Goal: Communication & Community: Answer question/provide support

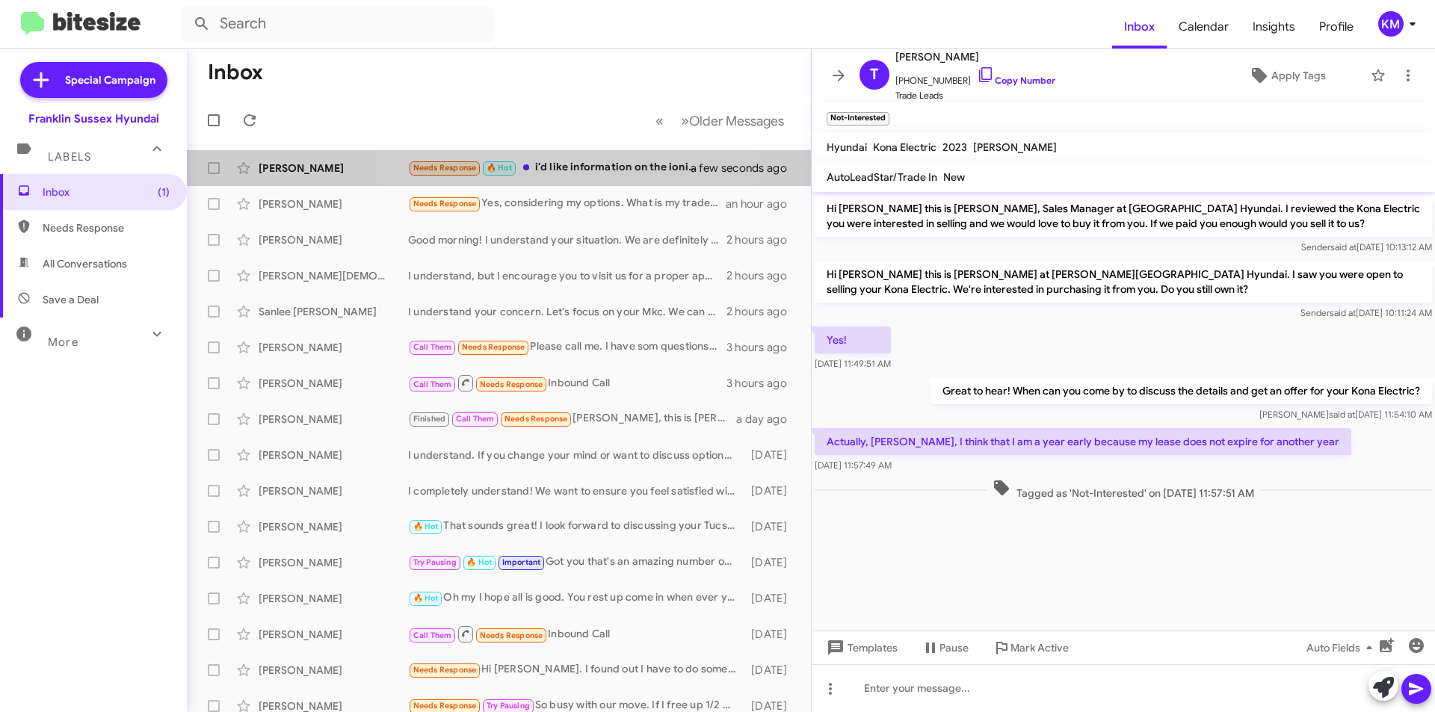
click at [556, 167] on div "Needs Response 🔥 Hot i'd like information on the ioniq 9 lease" at bounding box center [558, 167] width 301 height 17
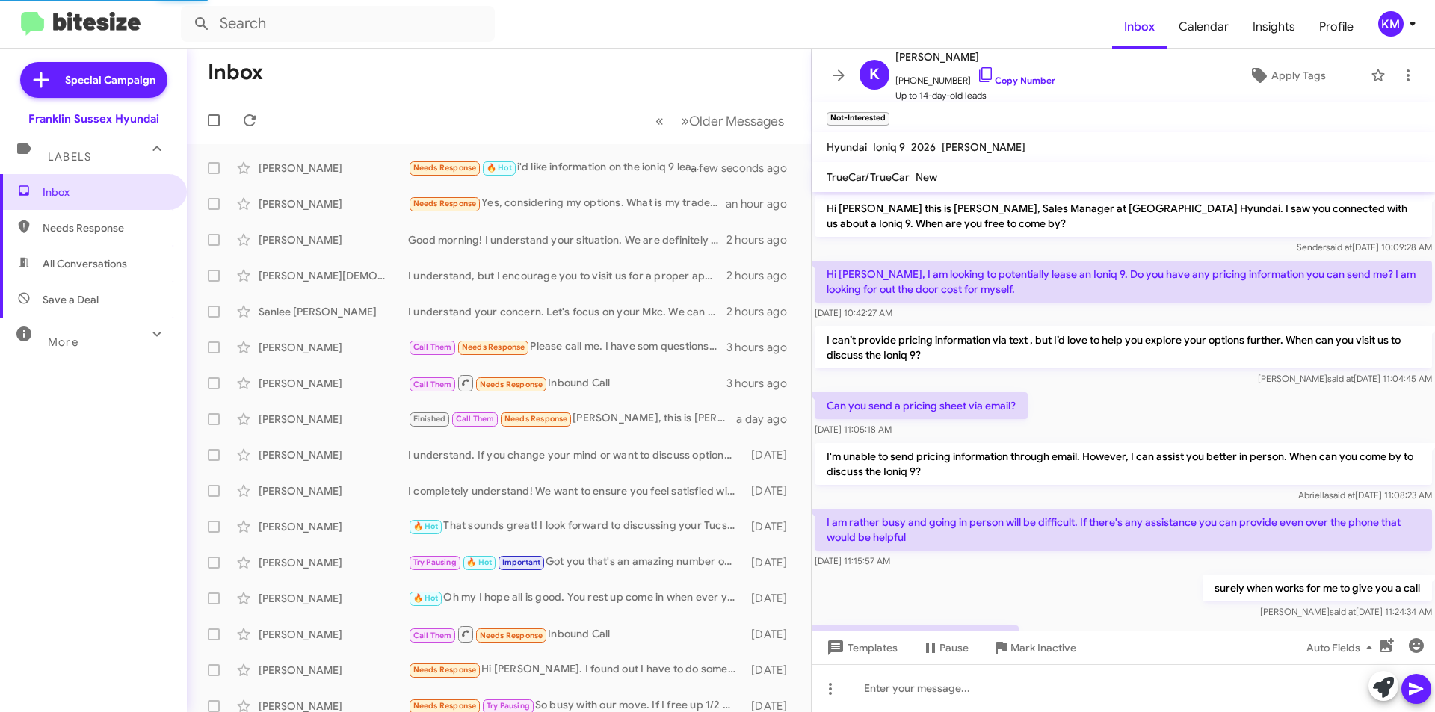
scroll to position [72, 0]
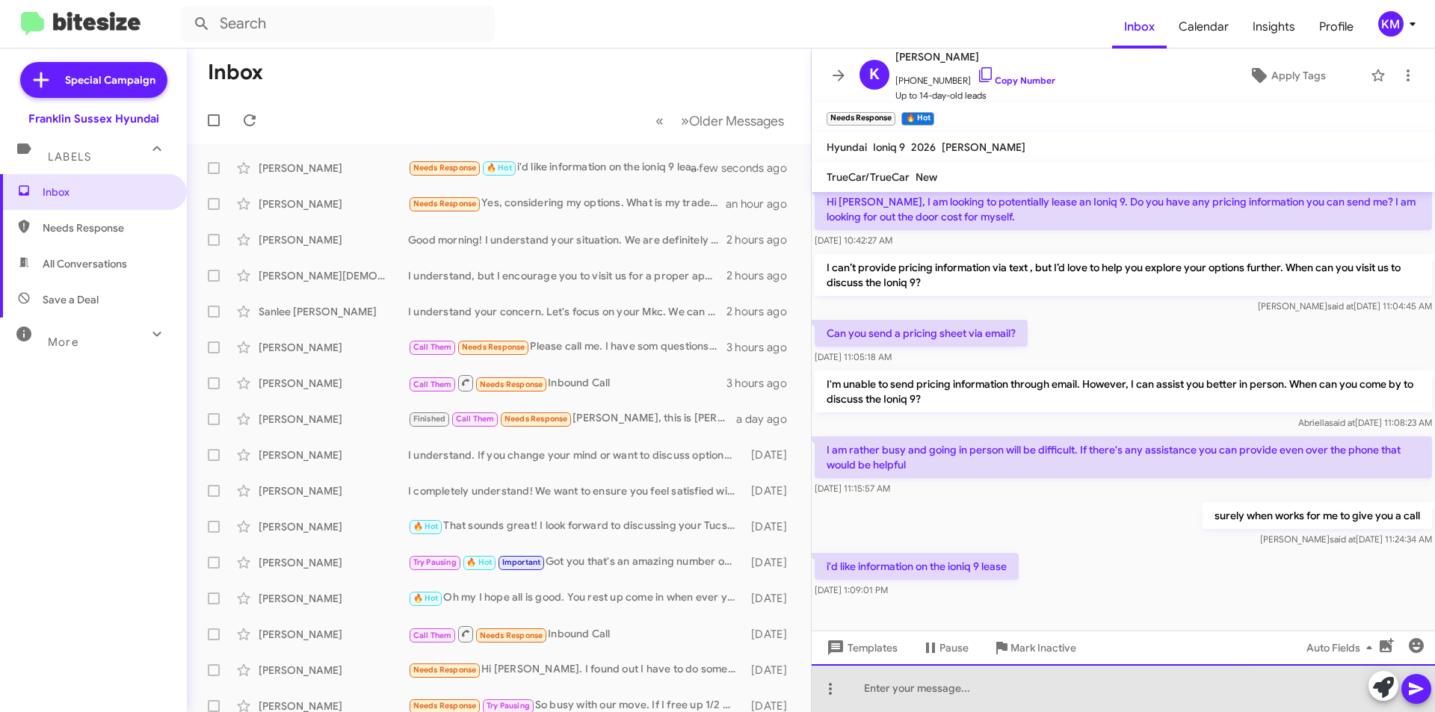
click at [963, 691] on div at bounding box center [1123, 688] width 623 height 48
click at [1111, 694] on div "When can I give you a call to go over it. There are multipul programs avaialbe …" at bounding box center [1123, 688] width 623 height 48
click at [1203, 691] on div "When can I give you a call to go over it. There are multiple programs avaialbe …" at bounding box center [1123, 688] width 623 height 48
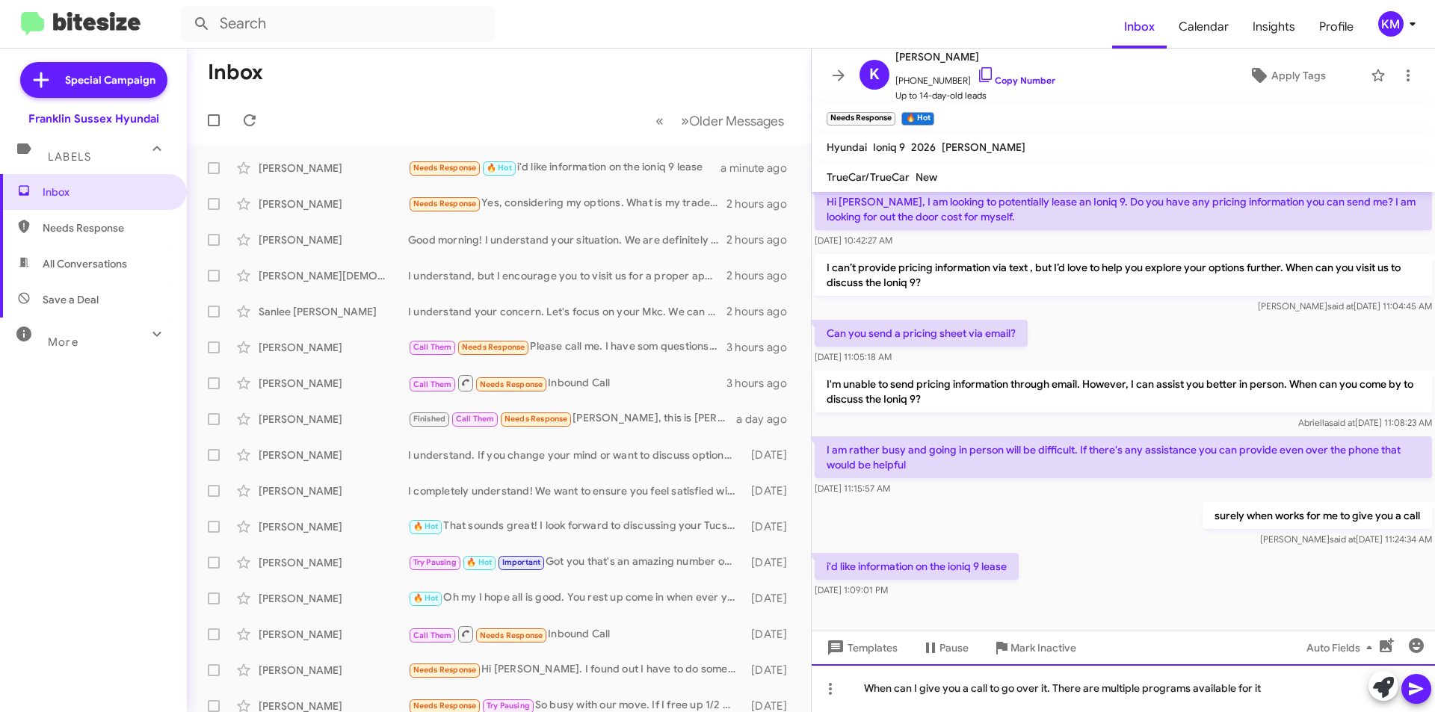
click at [1292, 690] on div "When can I give you a call to go over it. There are multiple programs available…" at bounding box center [1123, 688] width 623 height 48
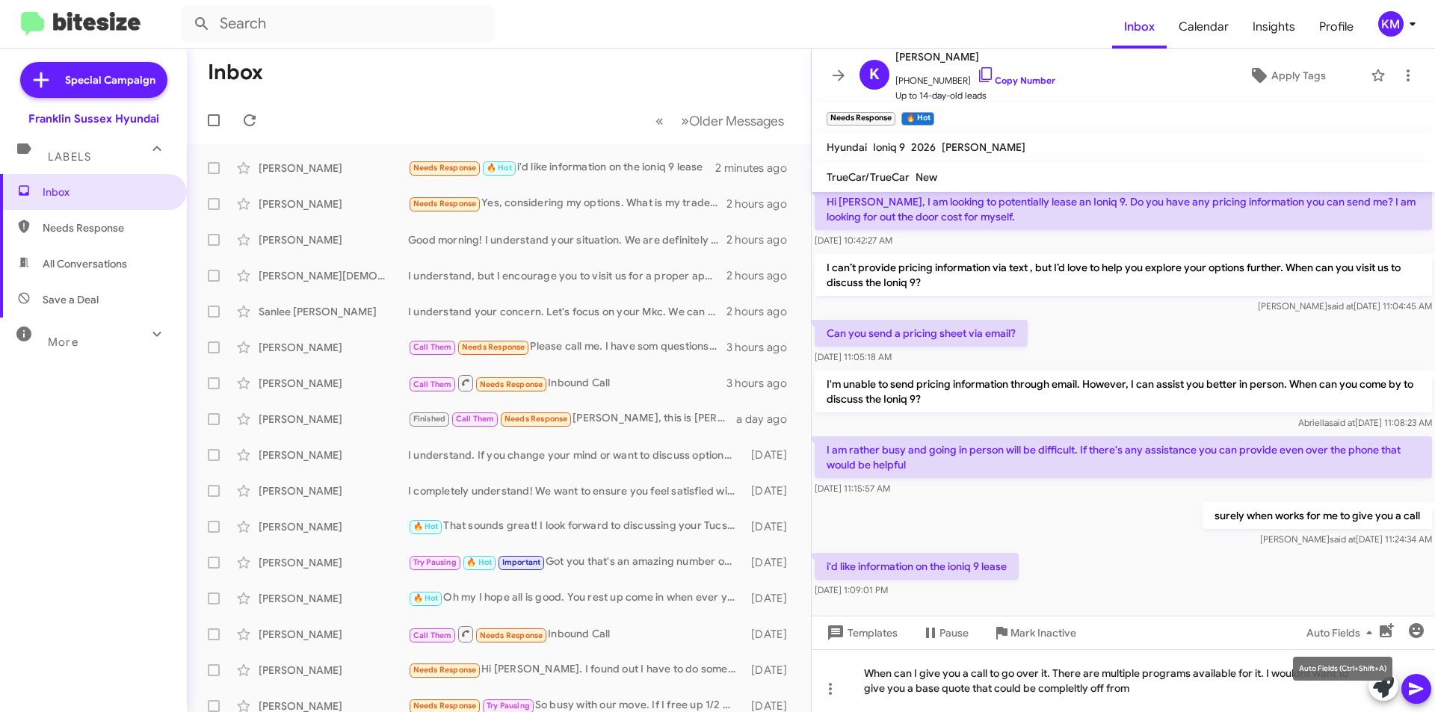
click at [1289, 676] on mat-tooltip-component "Auto Fields (Ctrl+Shift+A)" at bounding box center [1343, 668] width 120 height 45
click at [1285, 675] on mat-tooltip-component "Auto Fields (Ctrl+Shift+A)" at bounding box center [1343, 668] width 120 height 45
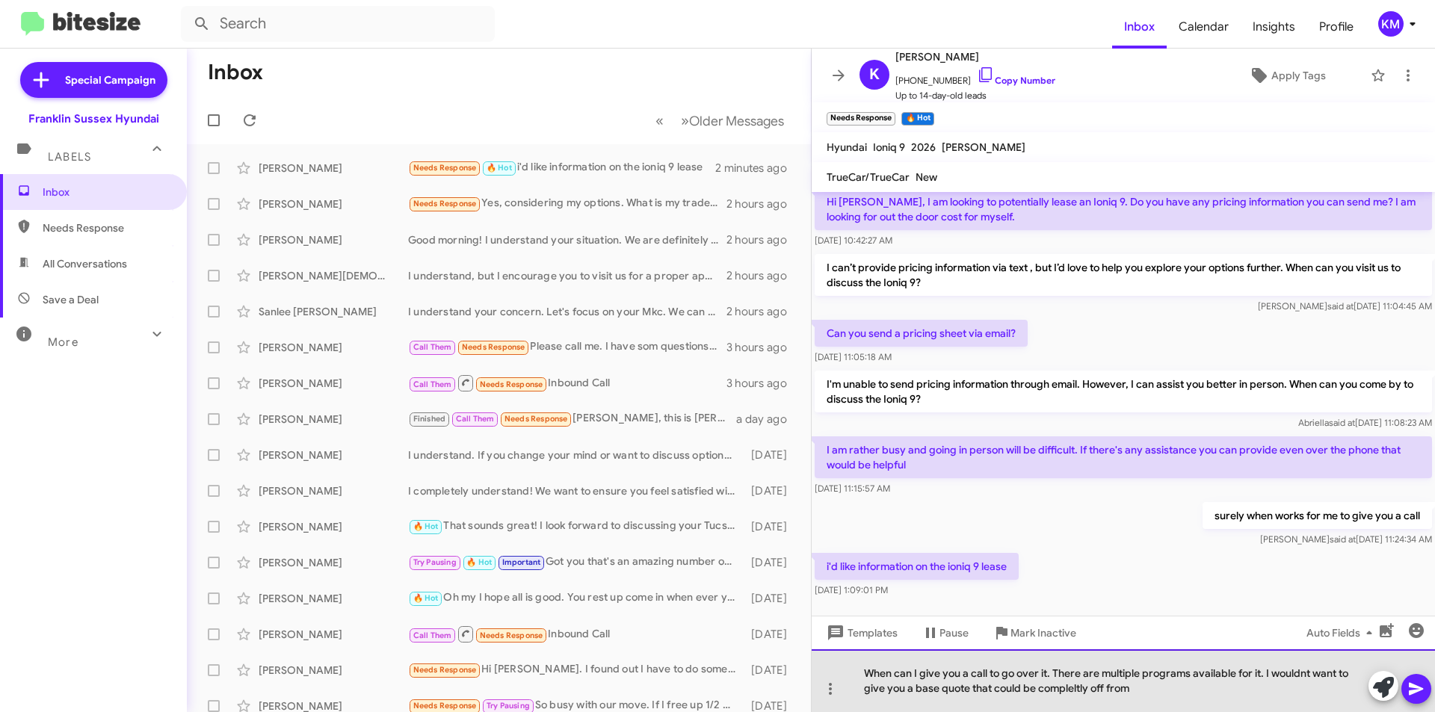
drag, startPoint x: 1285, startPoint y: 675, endPoint x: 1277, endPoint y: 684, distance: 11.7
click at [1253, 694] on div "When can I give you a call to go over it. There are multiple programs available…" at bounding box center [1123, 680] width 623 height 63
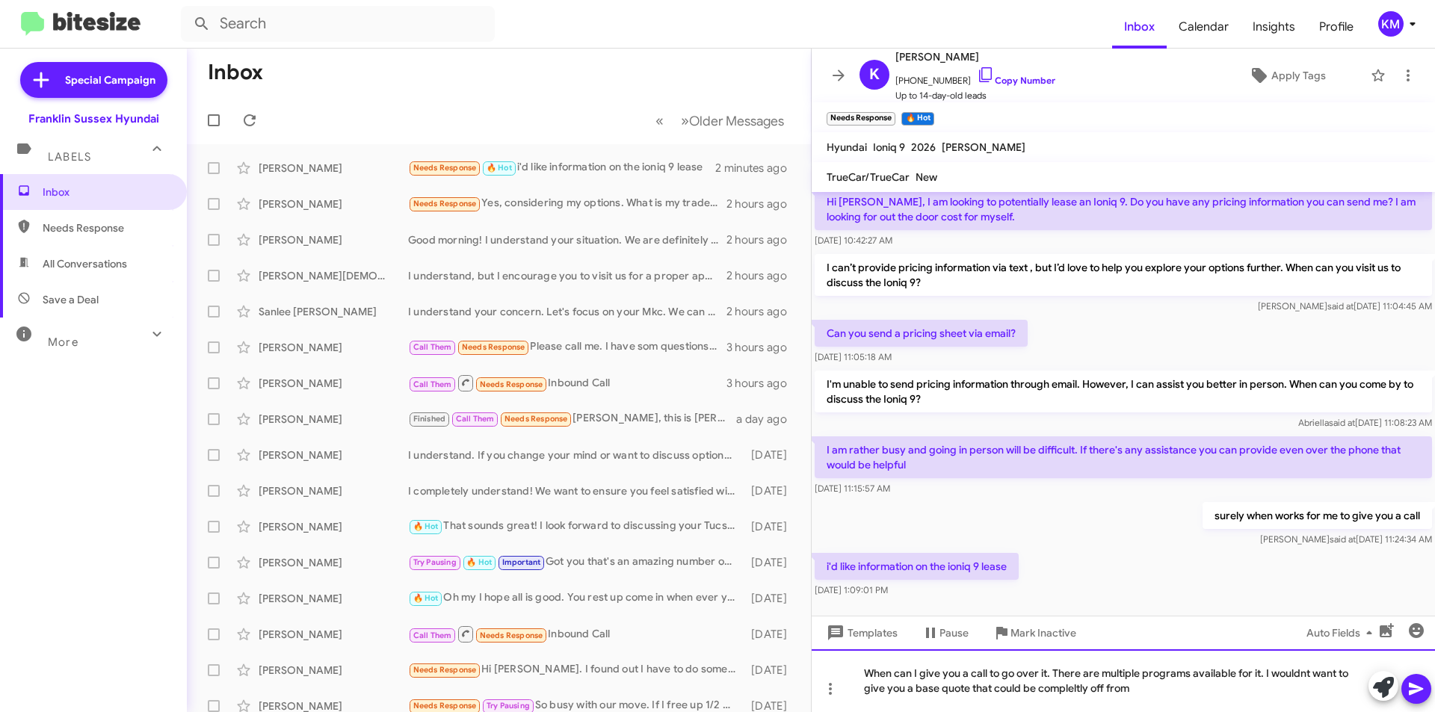
click at [1288, 671] on div "When can I give you a call to go over it. There are multiple programs available…" at bounding box center [1123, 680] width 623 height 63
click at [1056, 687] on div "When can I give you a call to go over it. There are multiple programs available…" at bounding box center [1123, 680] width 623 height 63
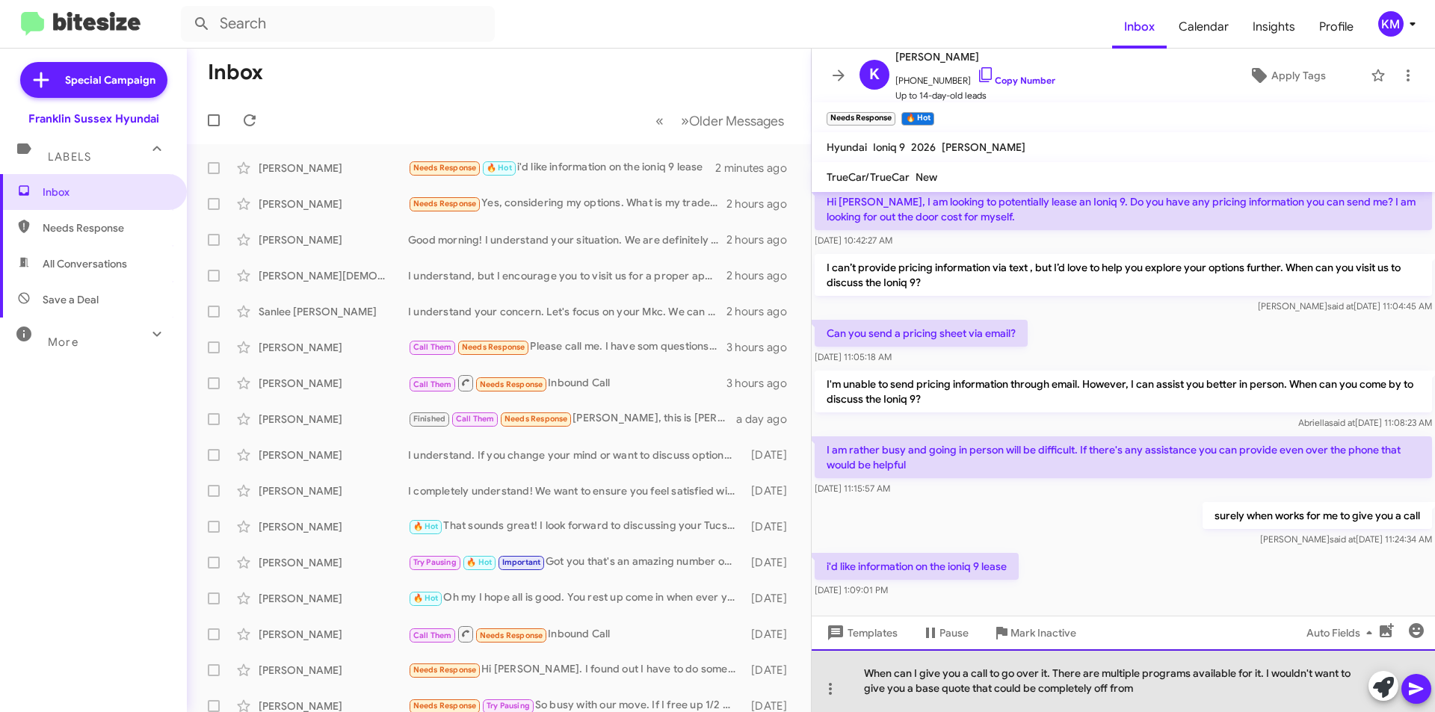
click at [1143, 684] on div "When can I give you a call to go over it. There are multiple programs available…" at bounding box center [1123, 680] width 623 height 63
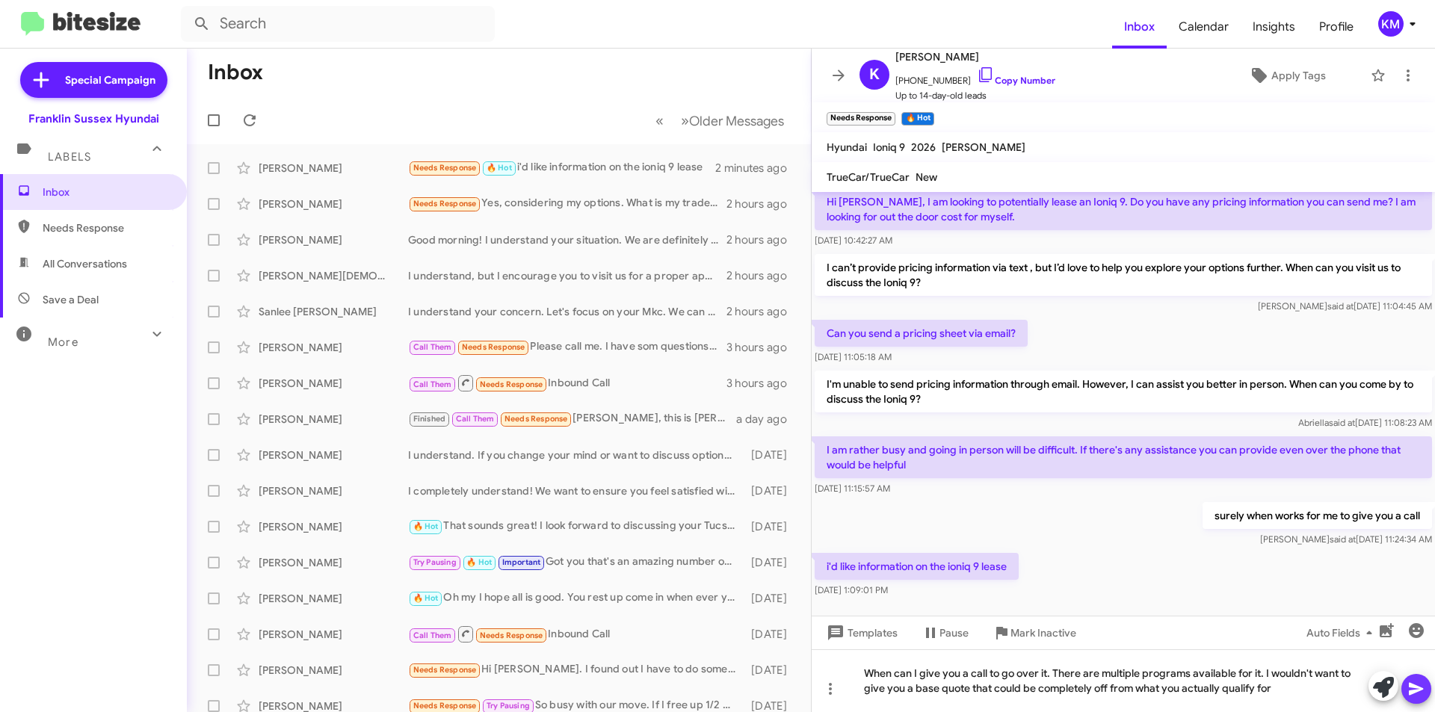
click at [1425, 682] on icon at bounding box center [1416, 689] width 18 height 18
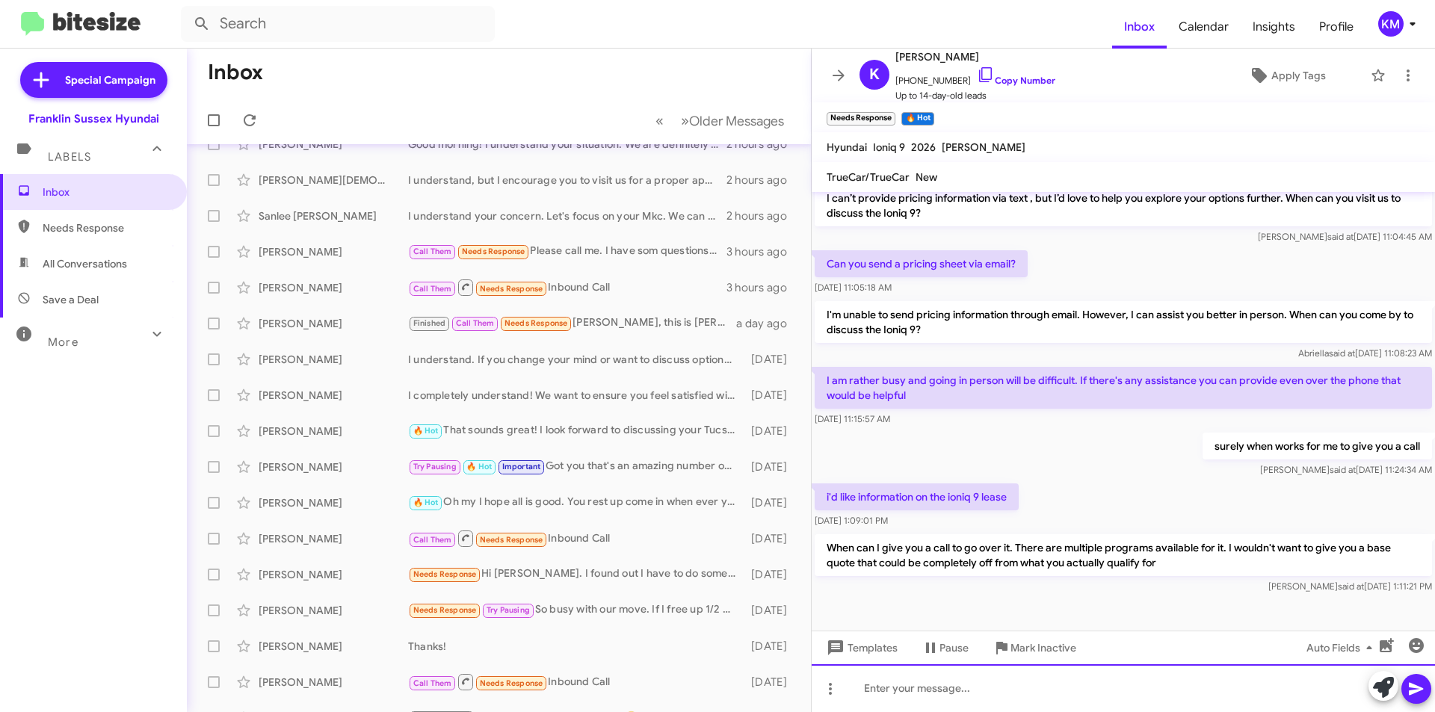
scroll to position [0, 0]
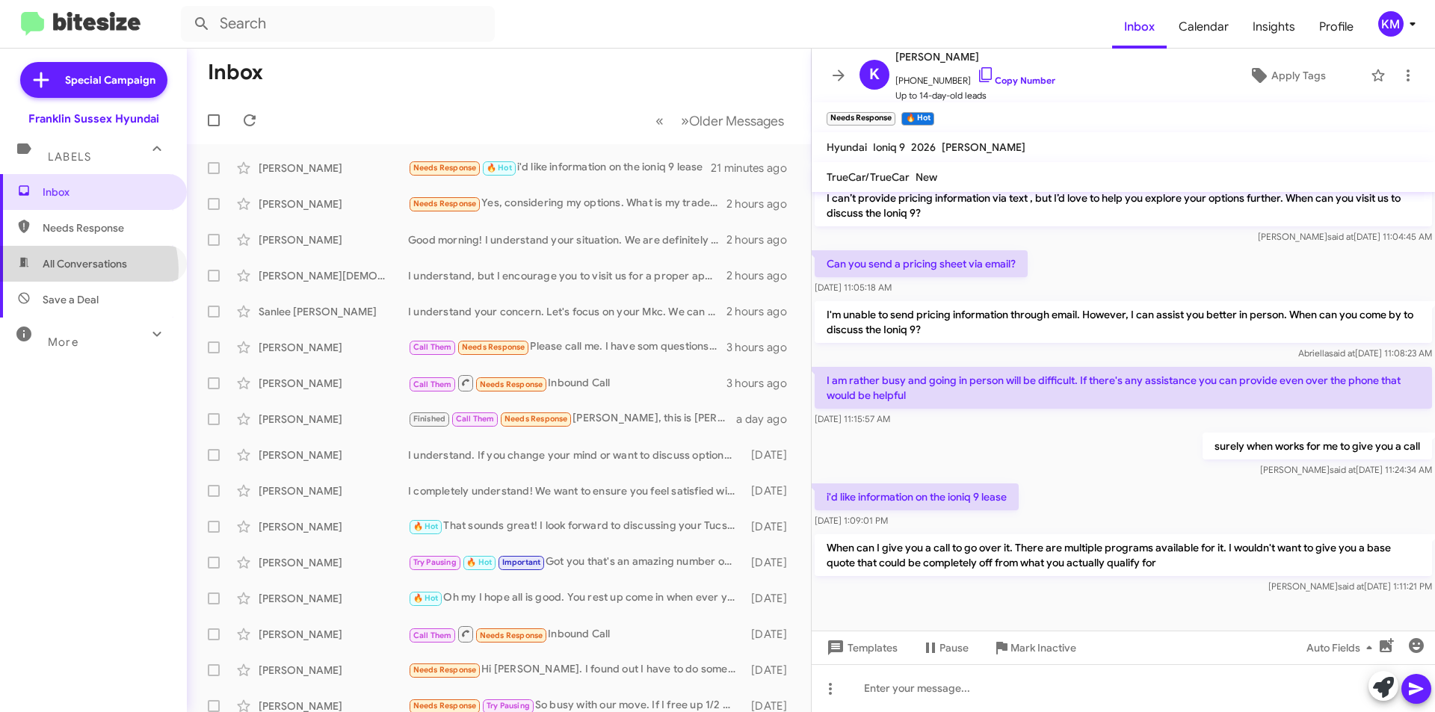
click at [80, 270] on span "All Conversations" at bounding box center [85, 263] width 84 height 15
type input "in:all-conversations"
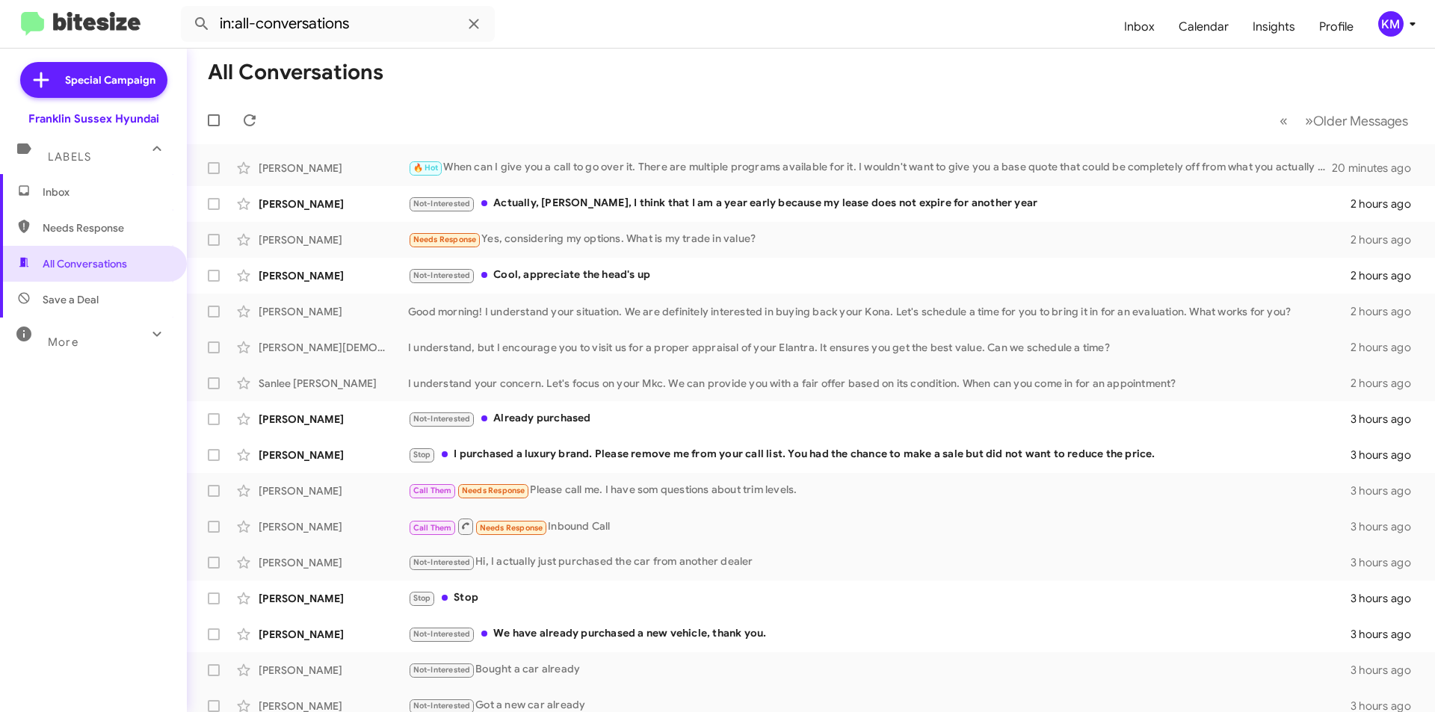
click at [660, 459] on div "Stop I purchased a luxury brand. Please remove me from your call list. You had …" at bounding box center [879, 454] width 942 height 17
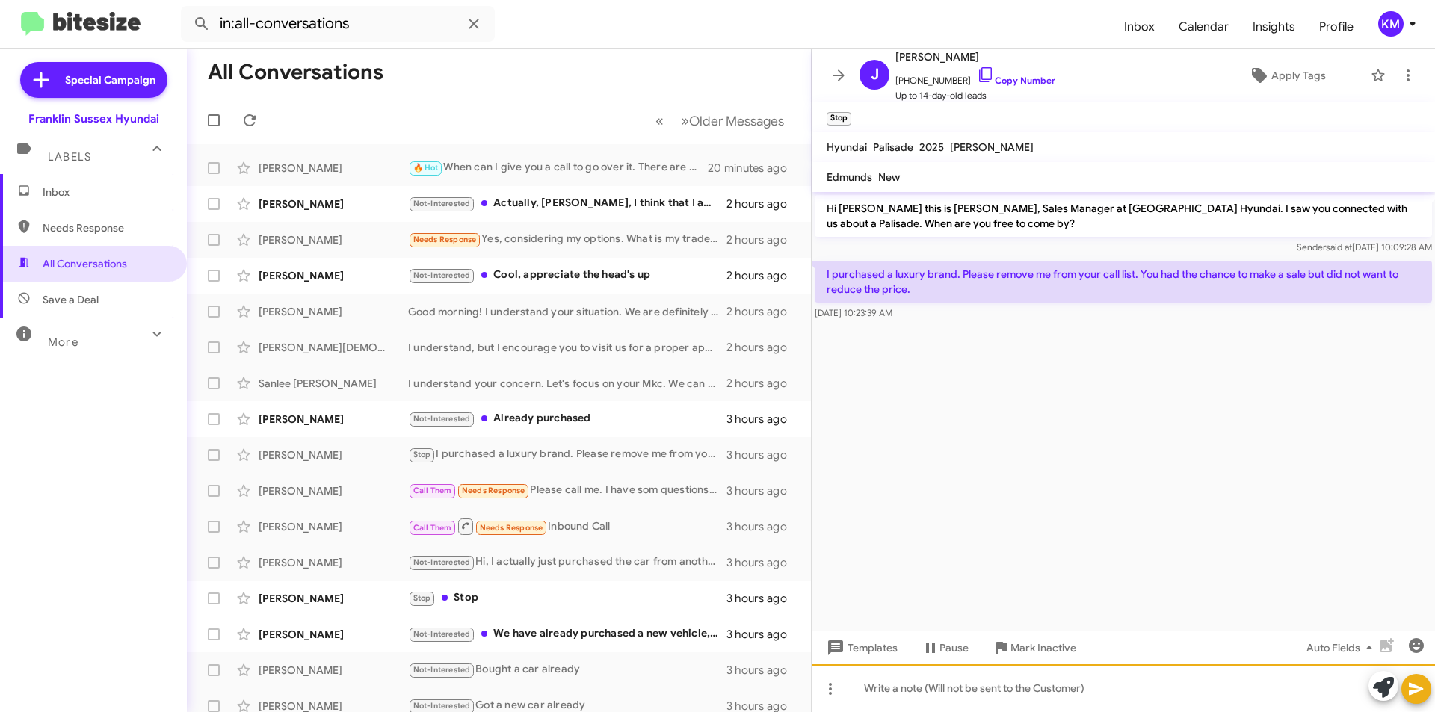
click at [947, 682] on div at bounding box center [1123, 688] width 623 height 48
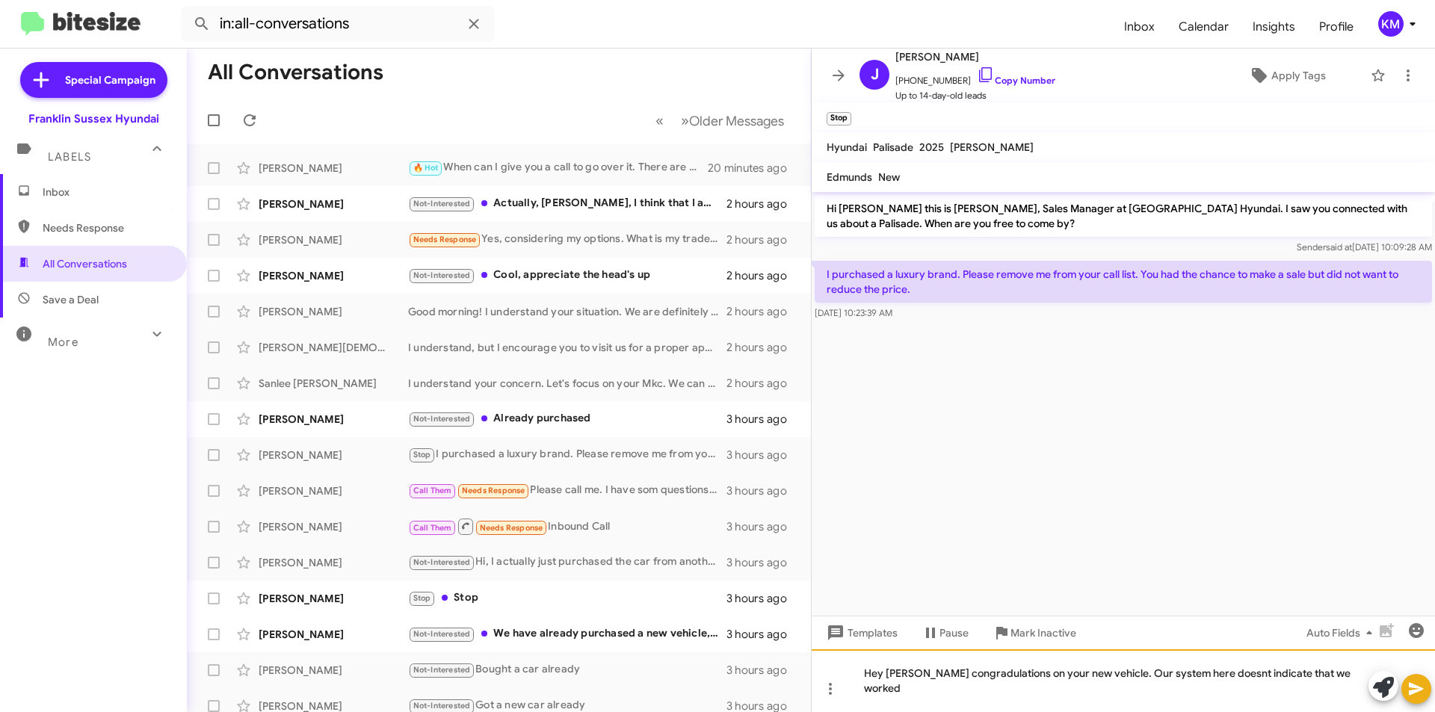
click at [957, 688] on div "Hey [PERSON_NAME] congradulations on your new vehicle. Our system here doesnt i…" at bounding box center [1123, 680] width 623 height 63
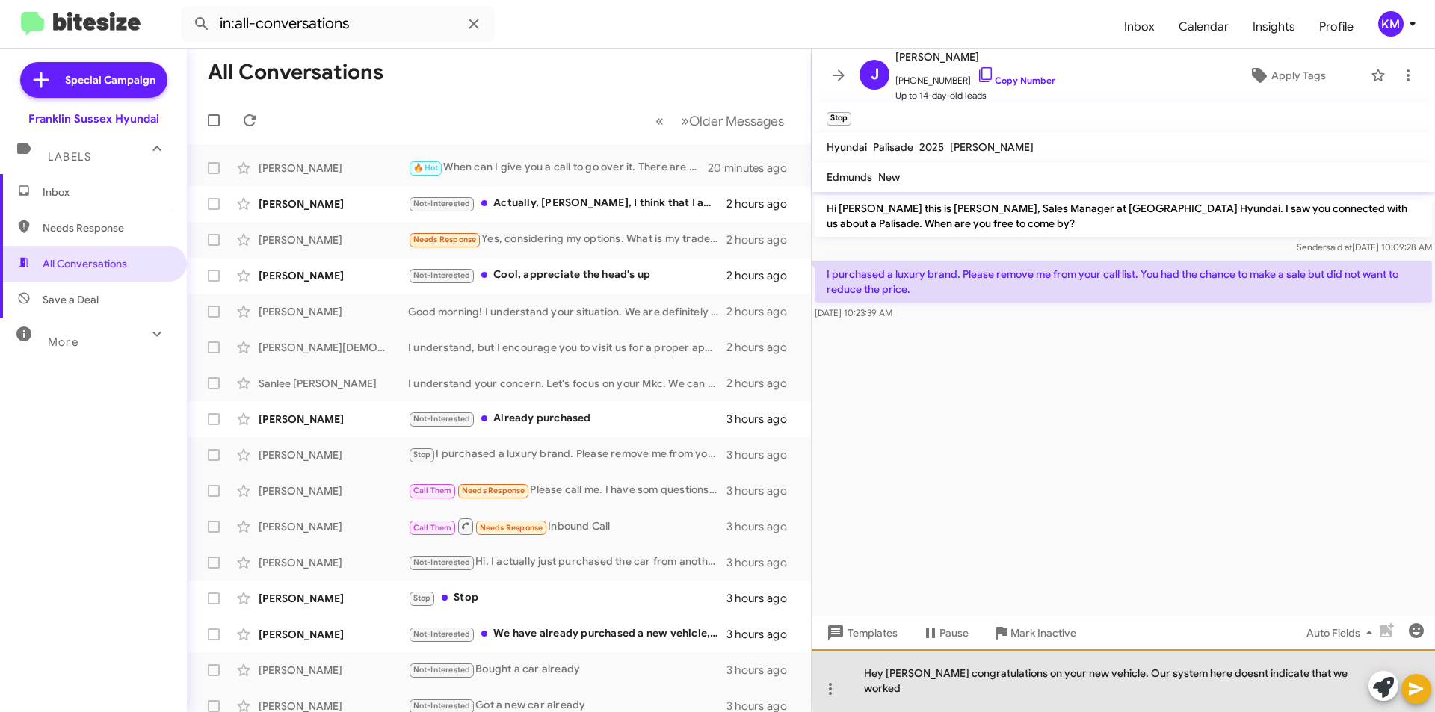
click at [1180, 688] on div "Hey [PERSON_NAME] congratulations on your new vehicle. Our system here doesnt i…" at bounding box center [1123, 680] width 623 height 63
click at [1333, 691] on div "Hey [PERSON_NAME] congratulations on your new vehicle. Our system here doesn't …" at bounding box center [1123, 680] width 623 height 63
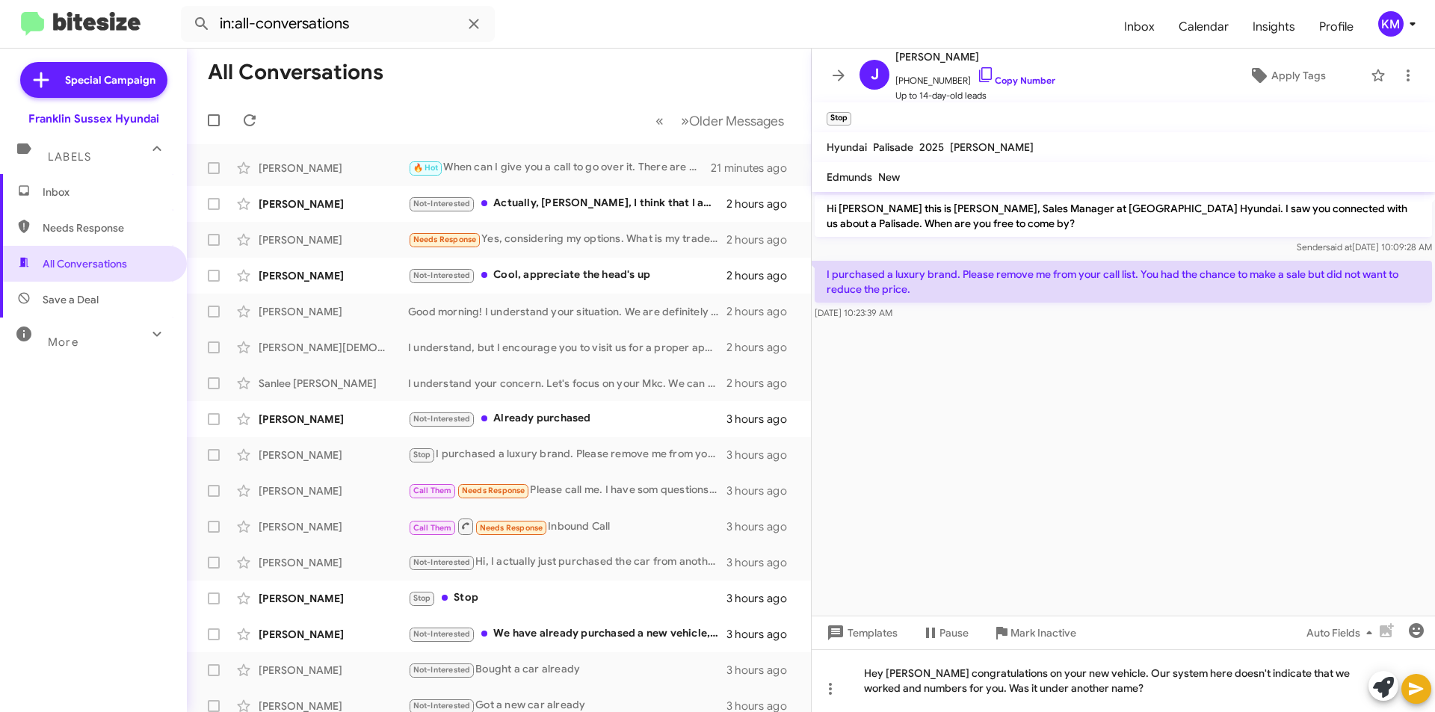
click at [1421, 697] on icon at bounding box center [1416, 689] width 18 height 18
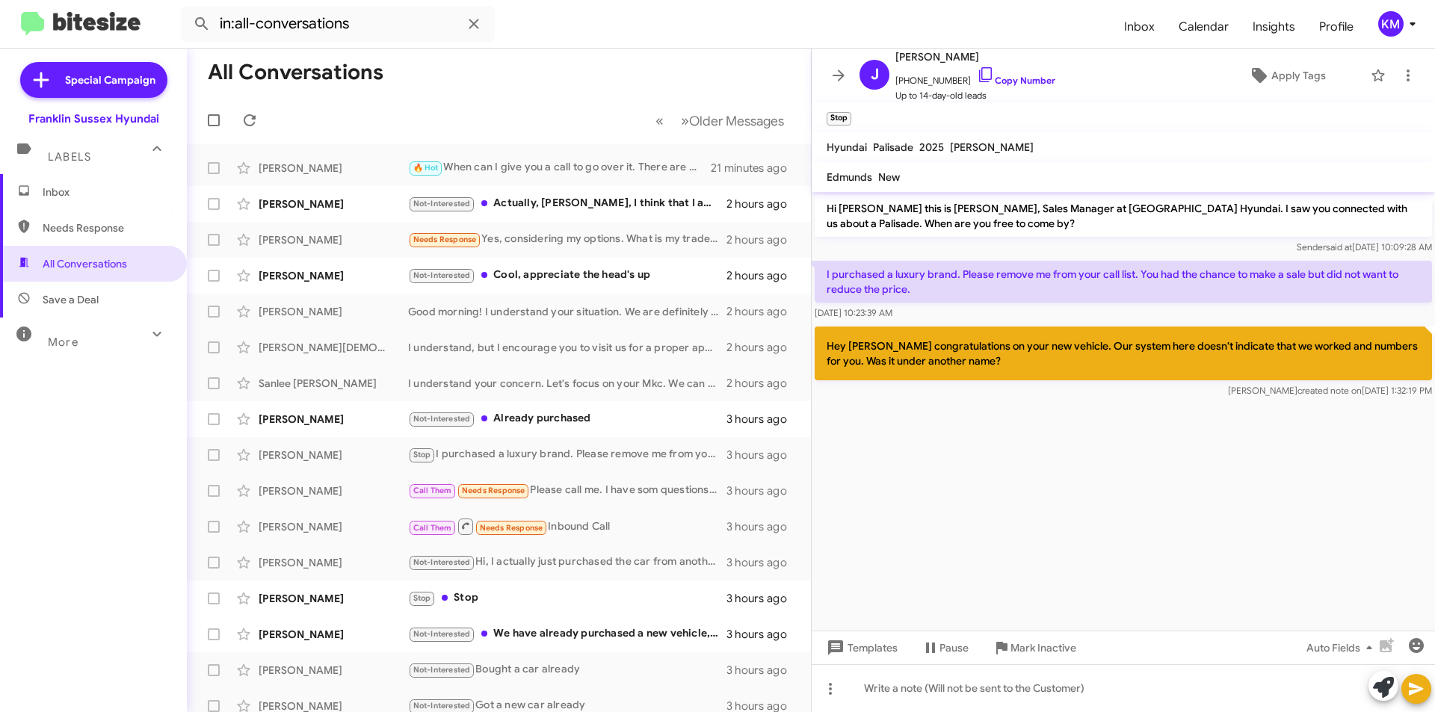
click at [525, 279] on div "Not-Interested Cool, appreciate the head's up" at bounding box center [567, 275] width 318 height 17
click at [539, 202] on div "Not-Interested Actually, [PERSON_NAME], I think that I am a year early because …" at bounding box center [567, 203] width 318 height 17
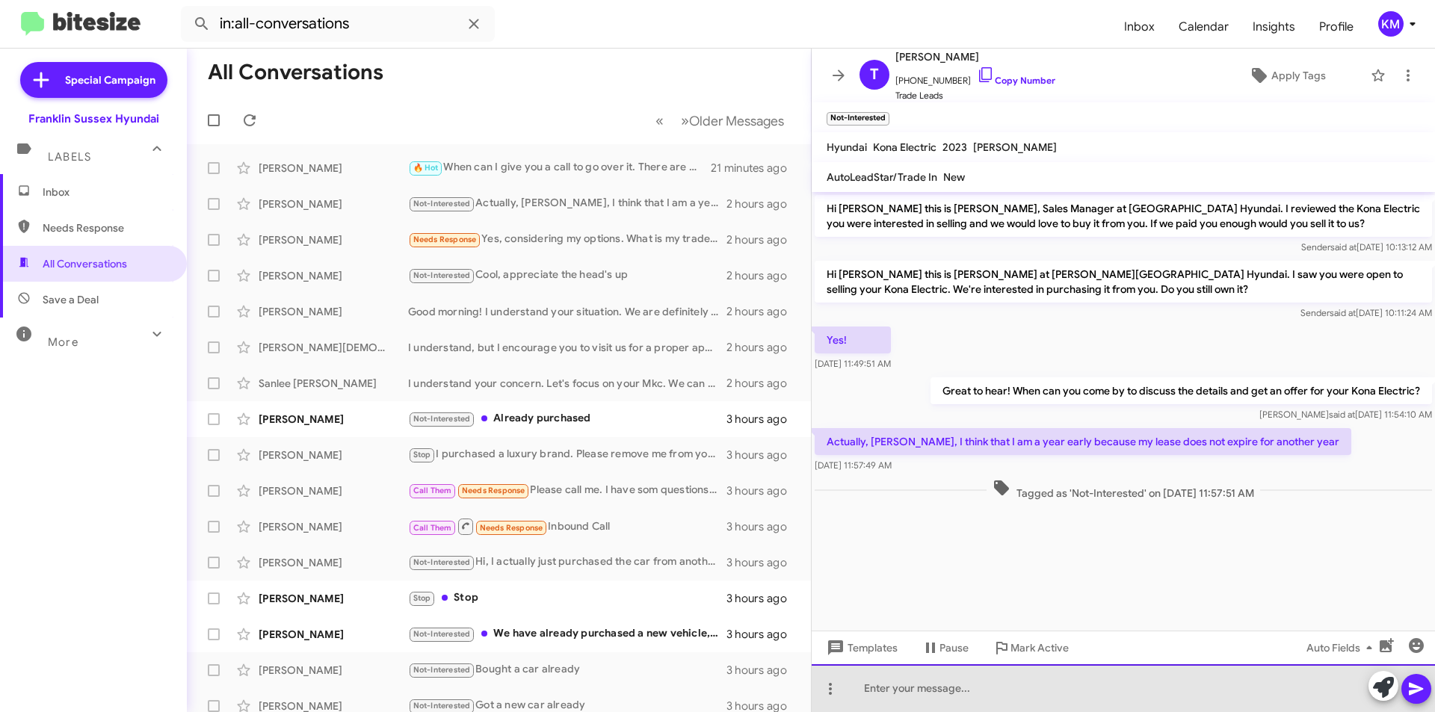
click at [929, 691] on div at bounding box center [1123, 688] width 623 height 48
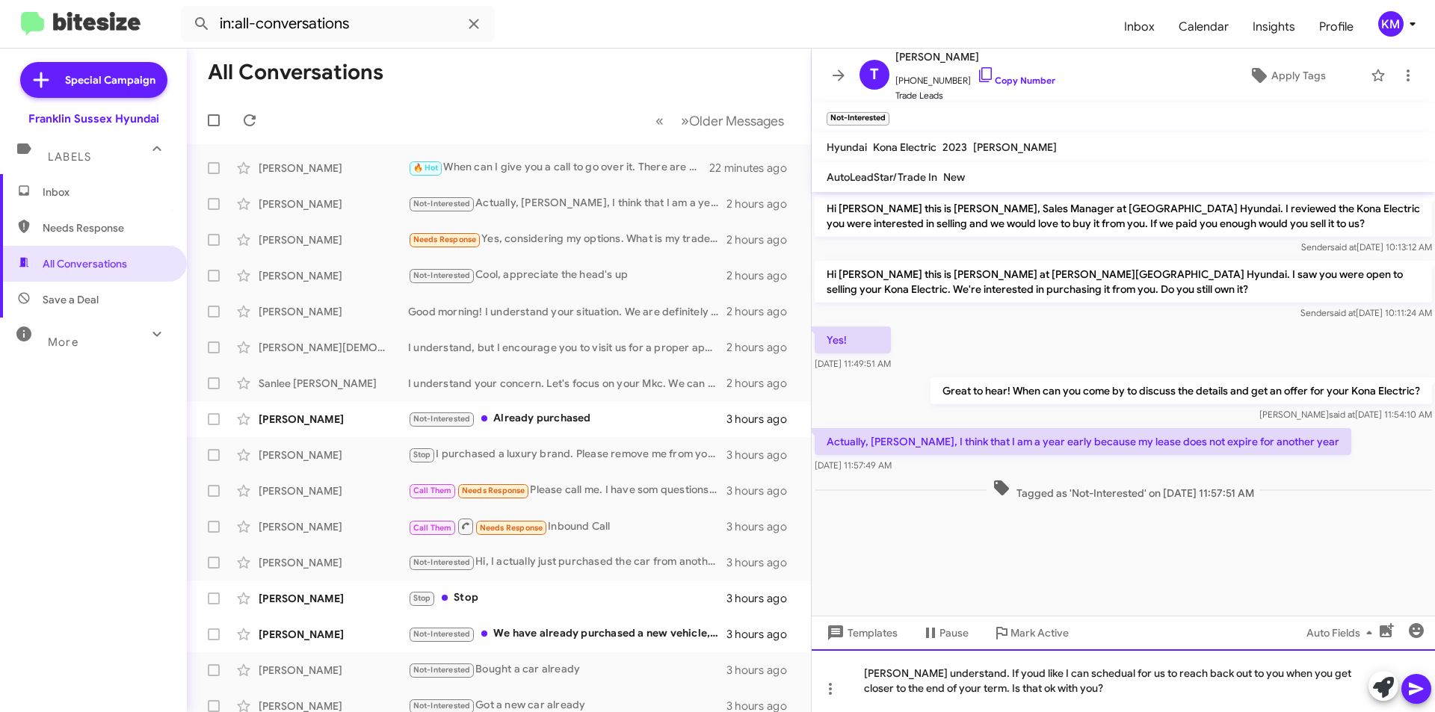
click at [1095, 670] on div "[PERSON_NAME] understand. If youd like I can schedual for us to reach back out …" at bounding box center [1123, 680] width 623 height 63
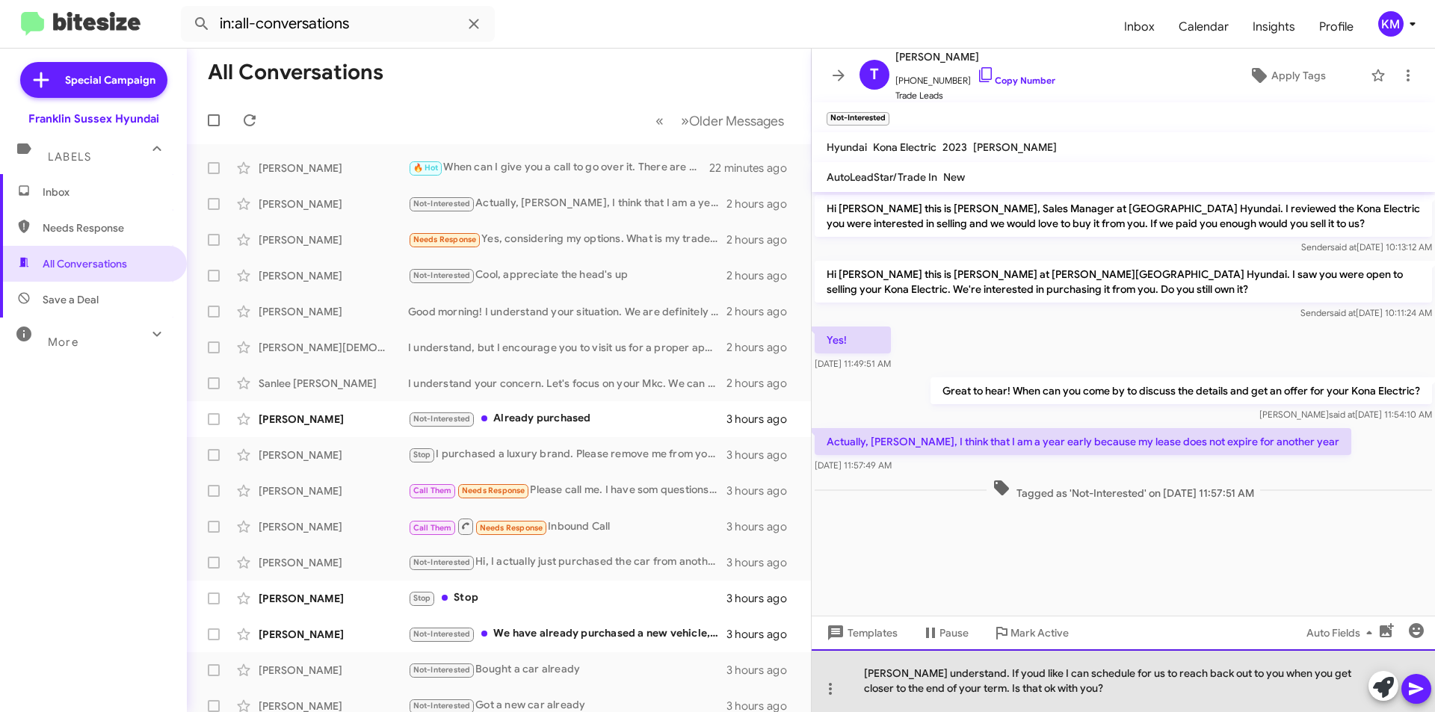
click at [901, 671] on div "[PERSON_NAME] understand. If youd like I can schedule for us to reach back out …" at bounding box center [1123, 680] width 623 height 63
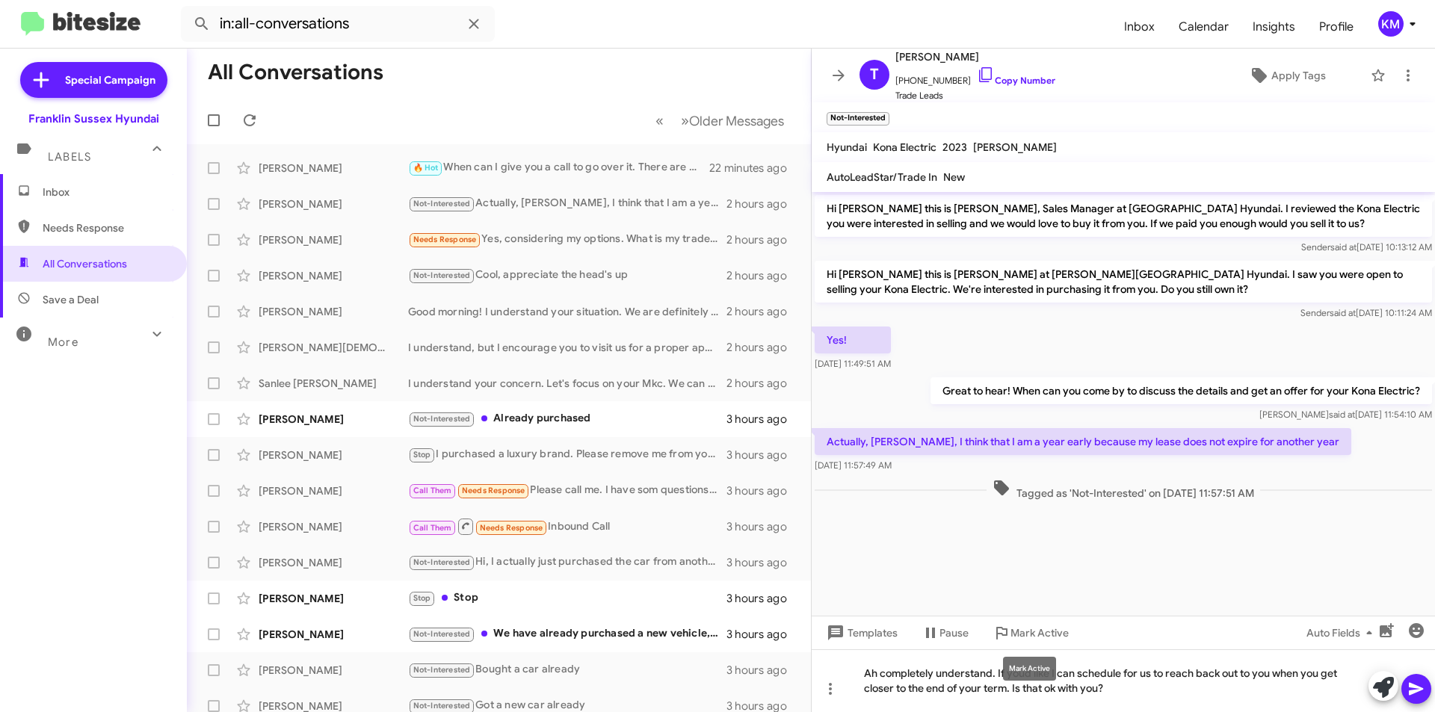
click at [1019, 670] on div "Mark Active" at bounding box center [1029, 669] width 53 height 24
drag, startPoint x: 1019, startPoint y: 670, endPoint x: 978, endPoint y: 581, distance: 97.3
click at [978, 581] on cdk-virtual-scroll-viewport "Hi [PERSON_NAME] this is [PERSON_NAME], Sales Manager at [GEOGRAPHIC_DATA] Hyun…" at bounding box center [1123, 404] width 623 height 424
click at [1014, 671] on div "Mark Active" at bounding box center [1029, 669] width 53 height 24
drag, startPoint x: 1014, startPoint y: 671, endPoint x: 897, endPoint y: 407, distance: 288.7
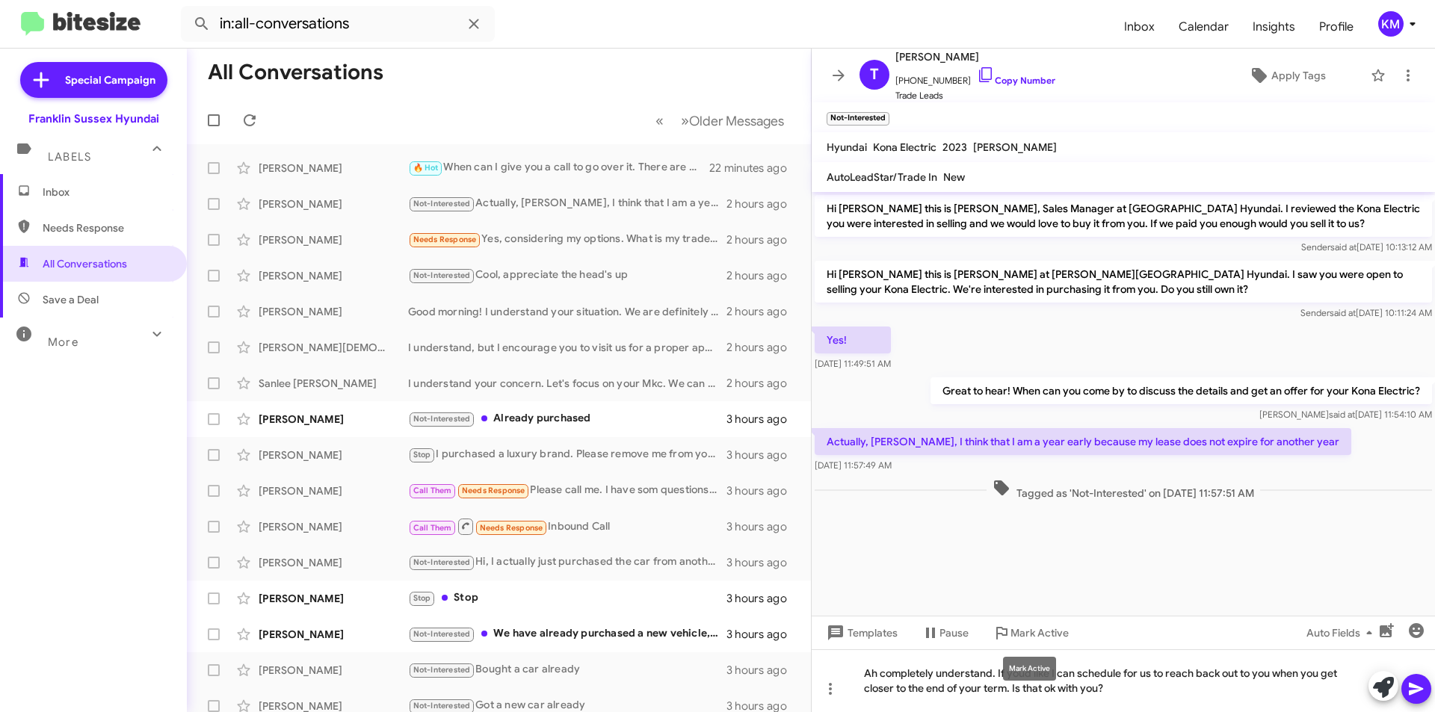
click at [897, 409] on div "Great to hear! When can you come by to discuss the details and get an offer for…" at bounding box center [1123, 399] width 623 height 51
click at [1017, 678] on div "Ah completely understand. If youd like I can schedule for us to reach back out …" at bounding box center [1123, 680] width 623 height 63
click at [1421, 694] on icon at bounding box center [1416, 689] width 18 height 18
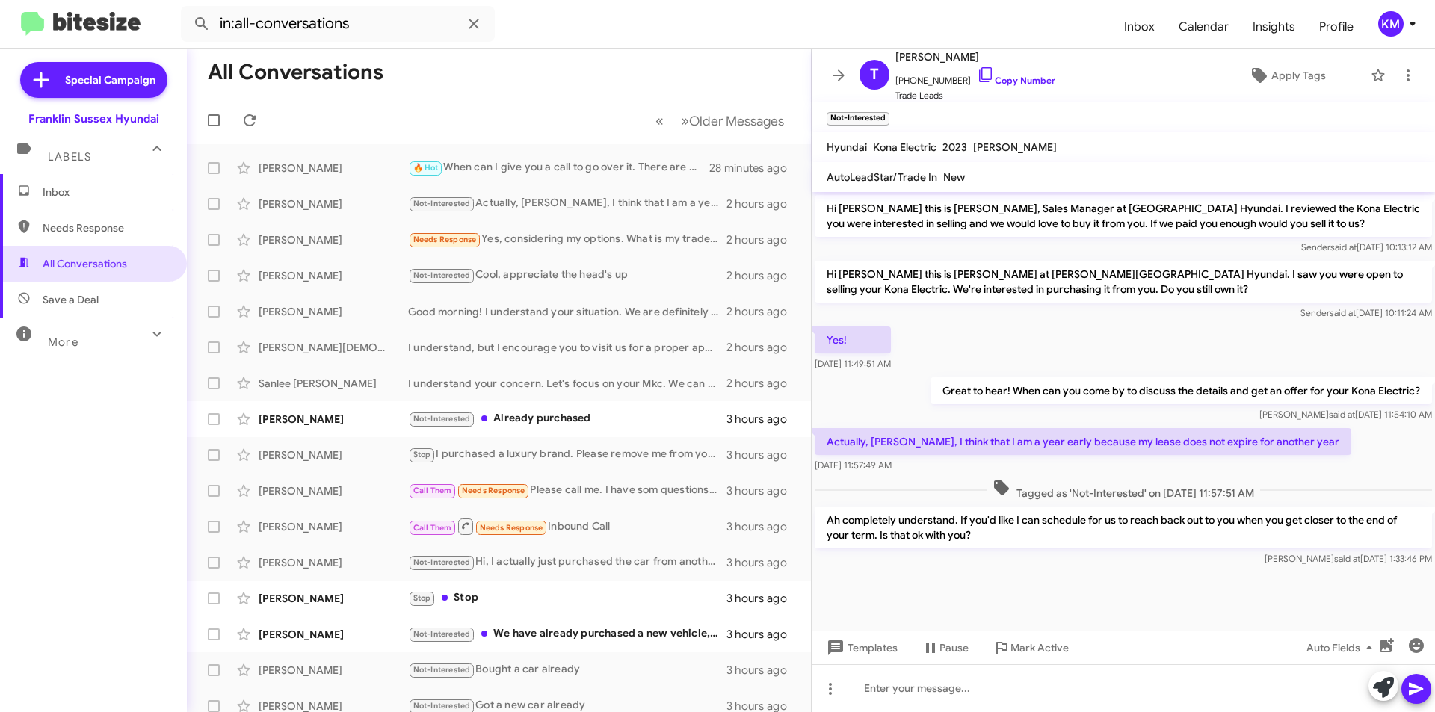
click at [569, 418] on div "Not-Interested Already purchased" at bounding box center [567, 418] width 318 height 17
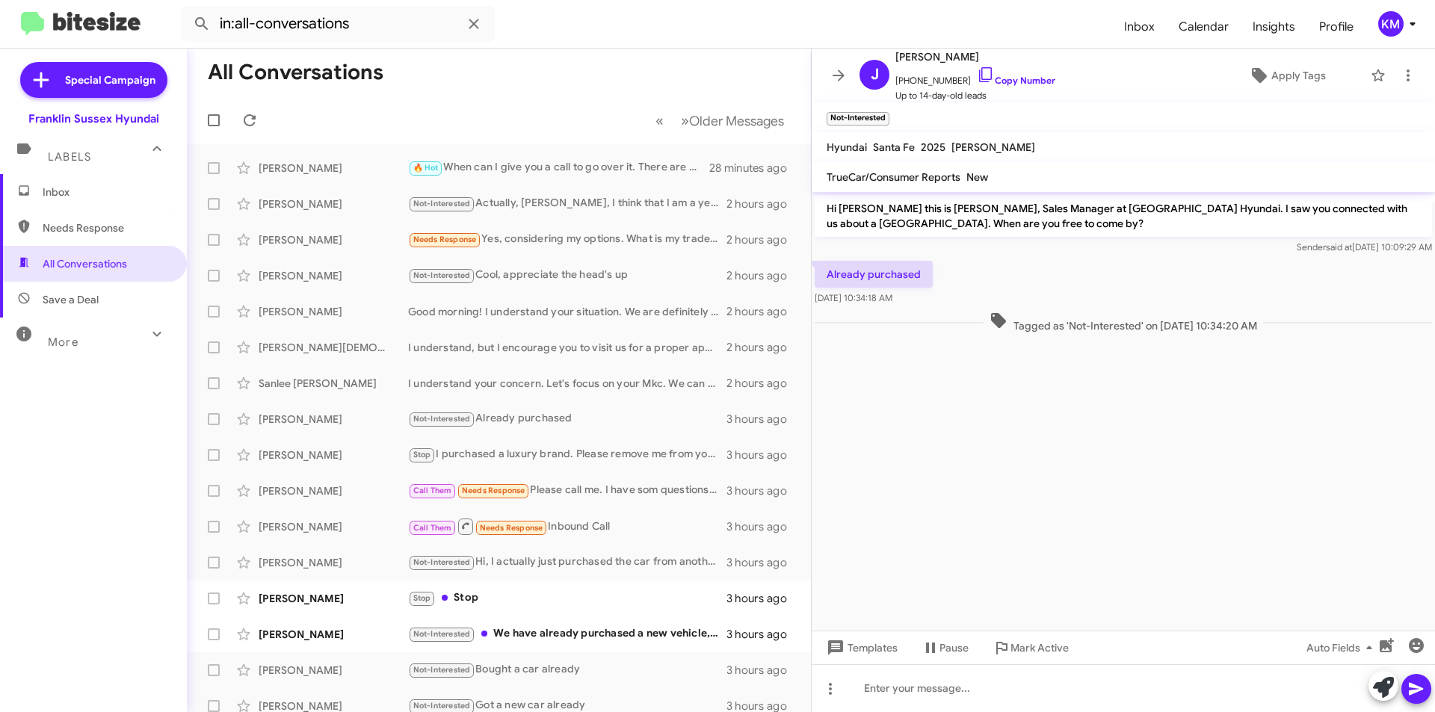
click at [579, 192] on div "[PERSON_NAME] Not-Interested Actually, [PERSON_NAME], I think that I am a year …" at bounding box center [499, 204] width 600 height 30
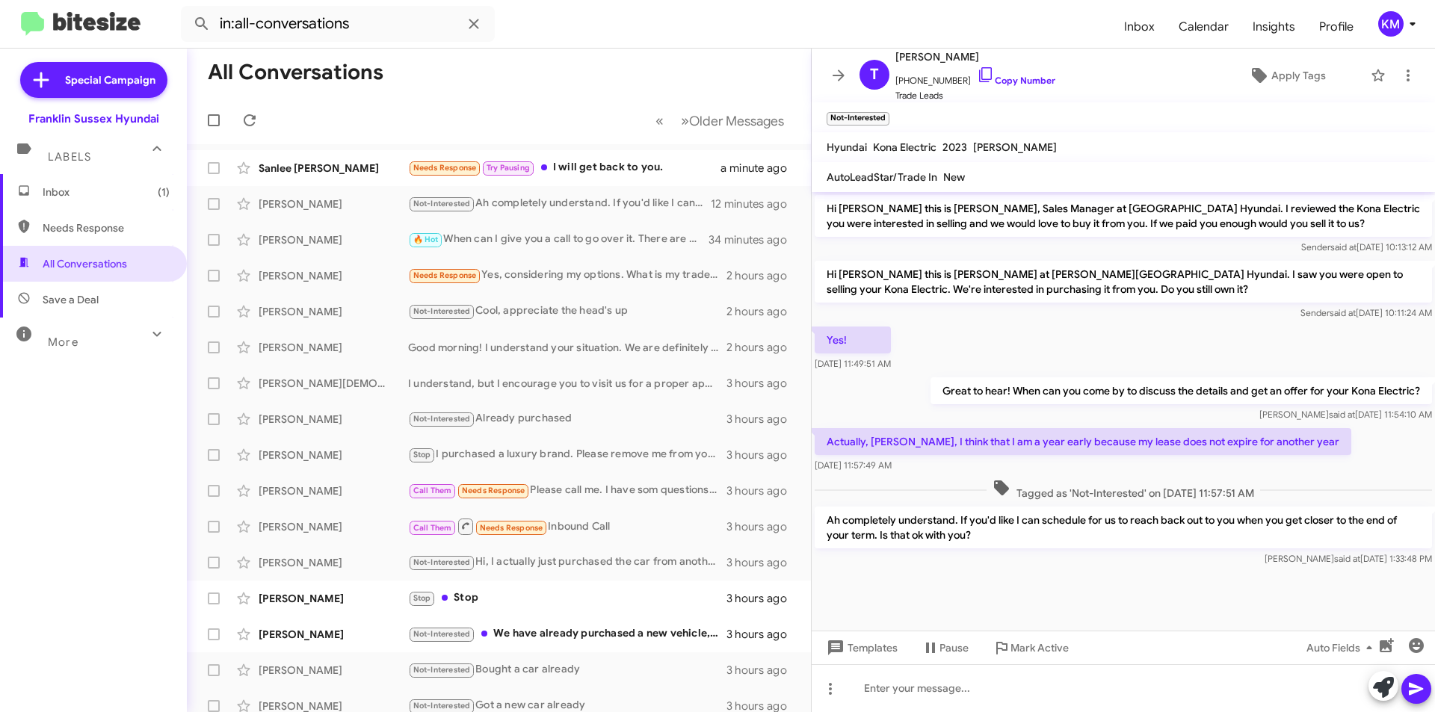
click at [604, 168] on div "Needs Response Try Pausing I will get back to you." at bounding box center [564, 167] width 312 height 17
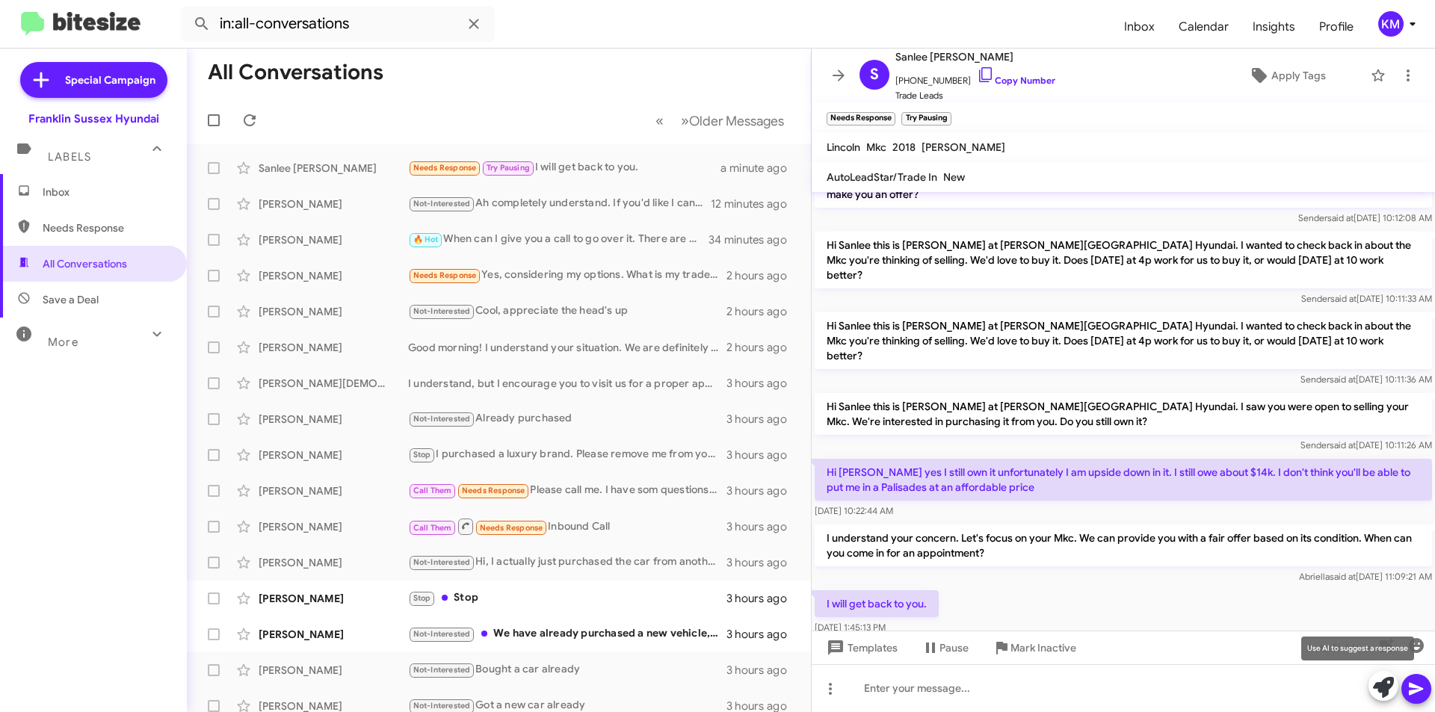
click at [1381, 685] on icon at bounding box center [1383, 687] width 21 height 21
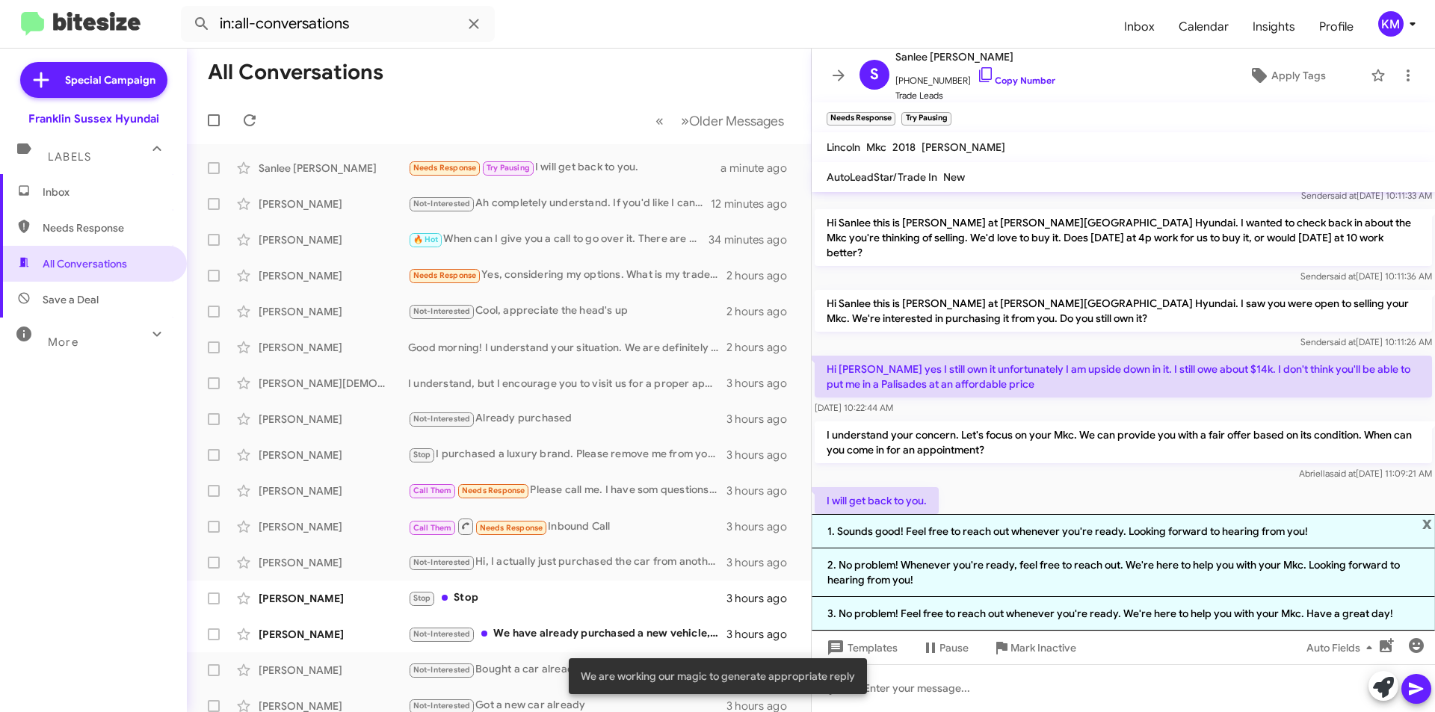
scroll to position [388, 0]
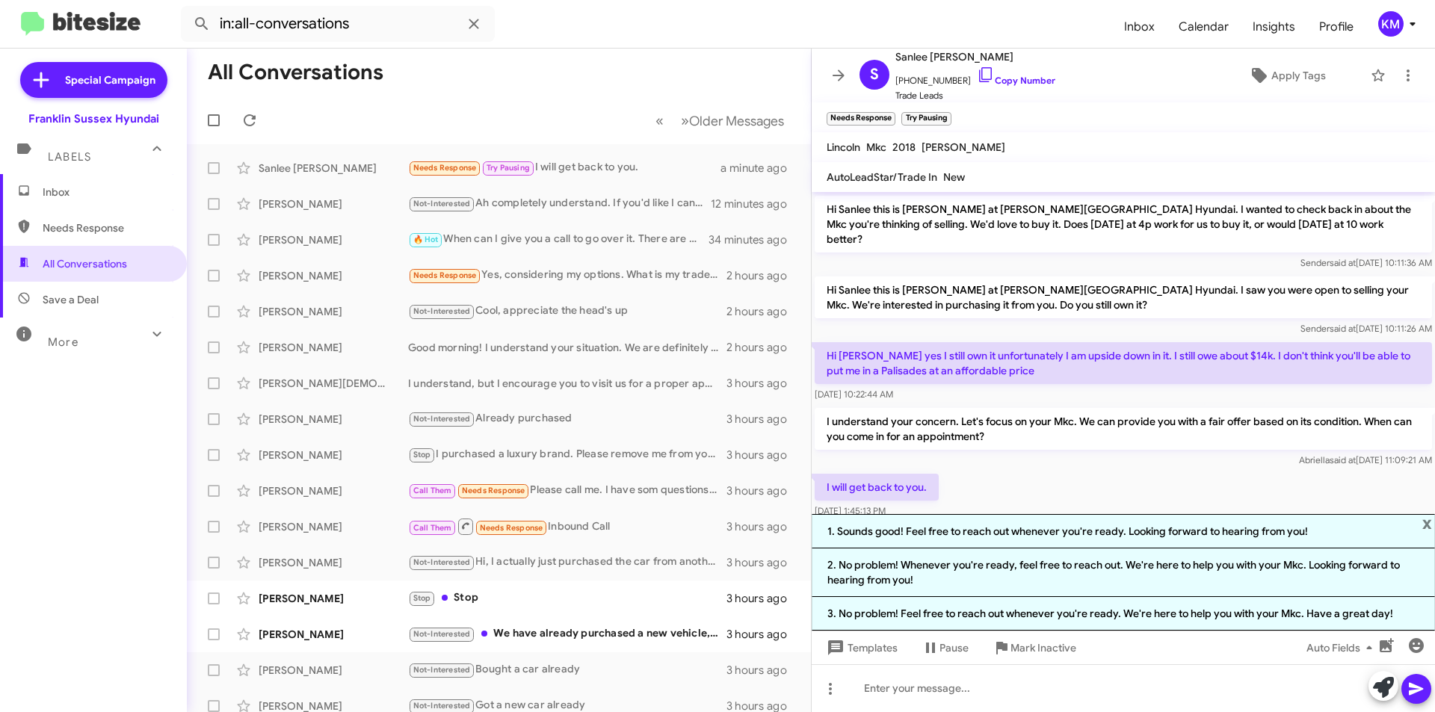
click at [1044, 531] on li "1. Sounds good! Feel free to reach out whenever you're ready. Looking forward t…" at bounding box center [1123, 531] width 623 height 34
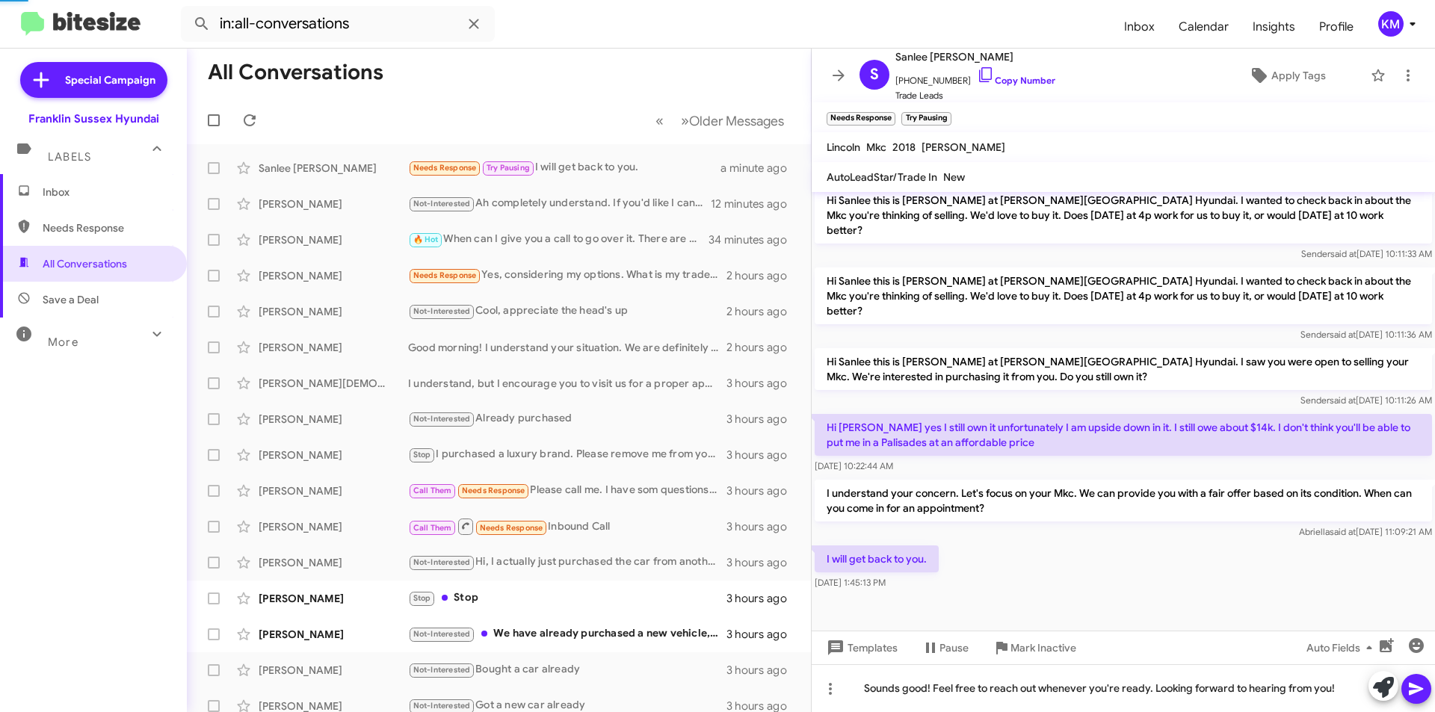
scroll to position [271, 0]
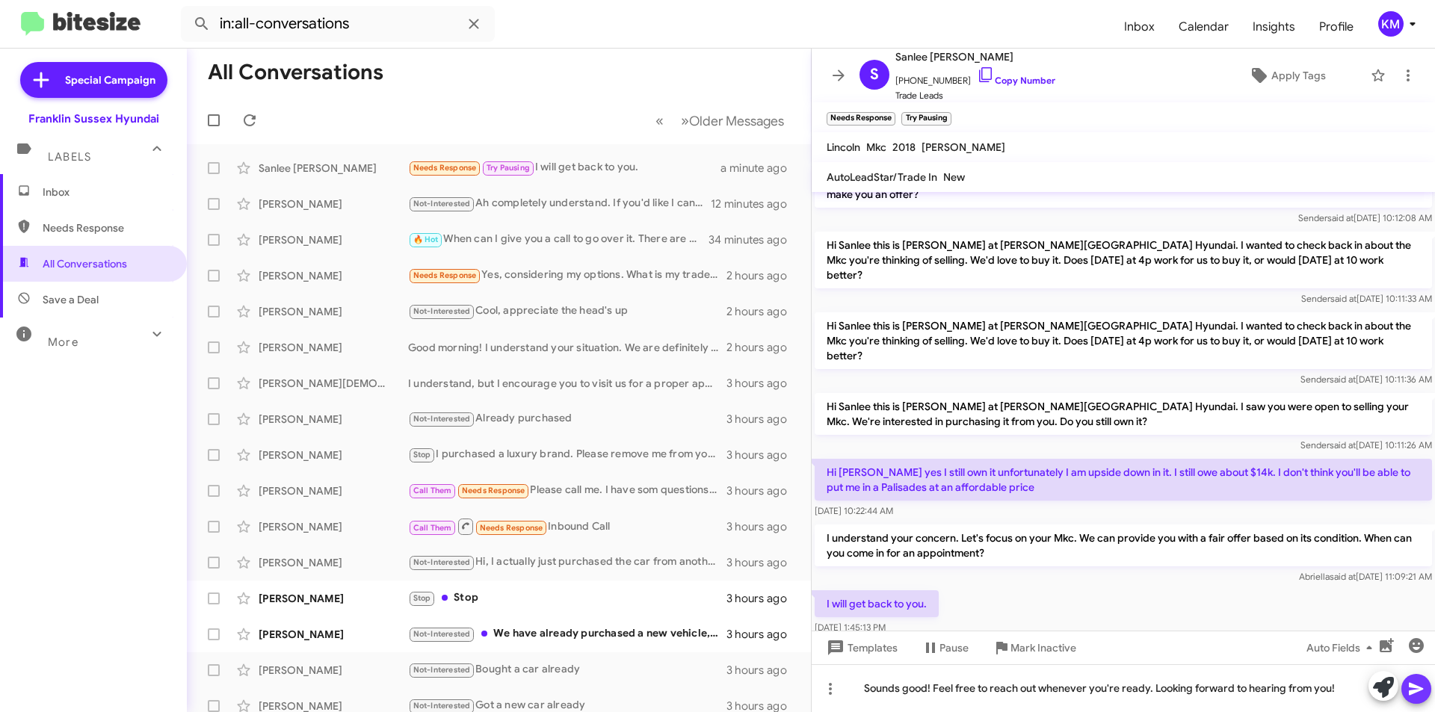
click at [1422, 691] on icon at bounding box center [1416, 689] width 18 height 18
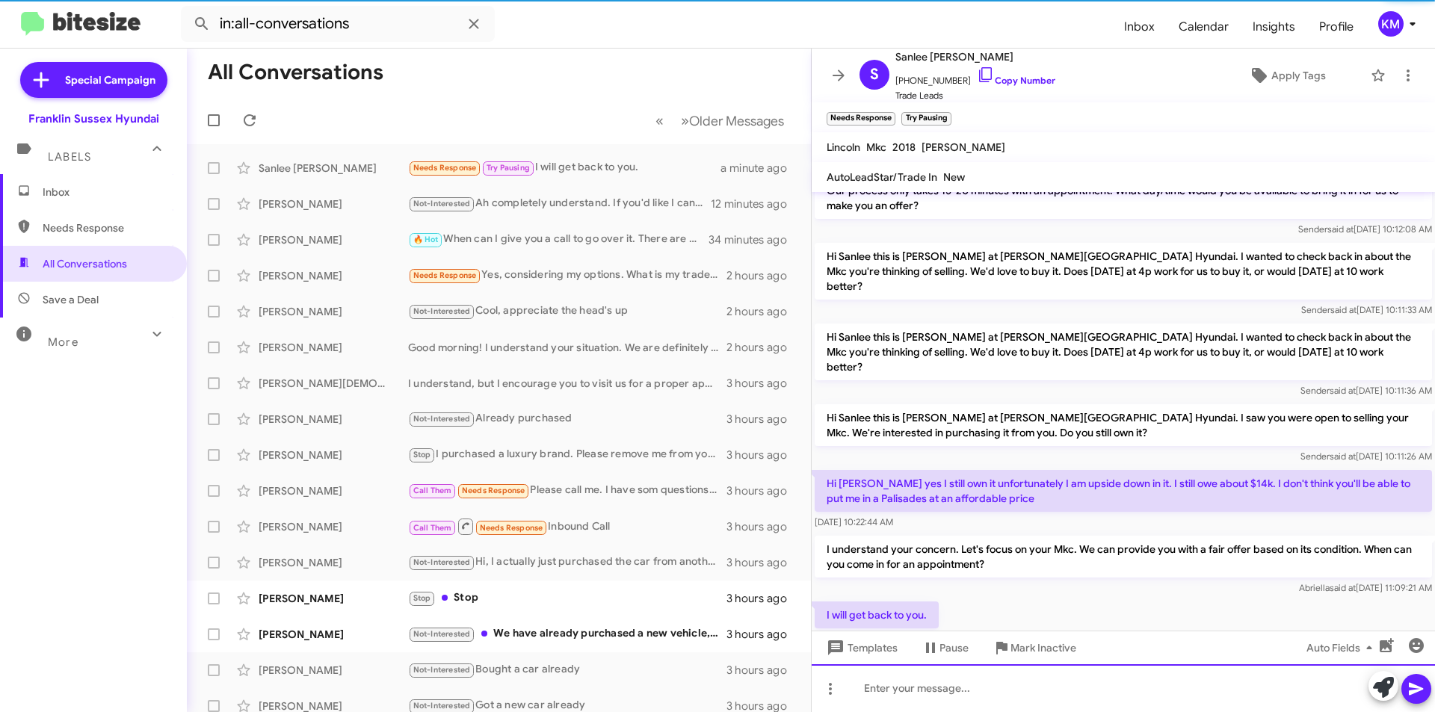
scroll to position [326, 0]
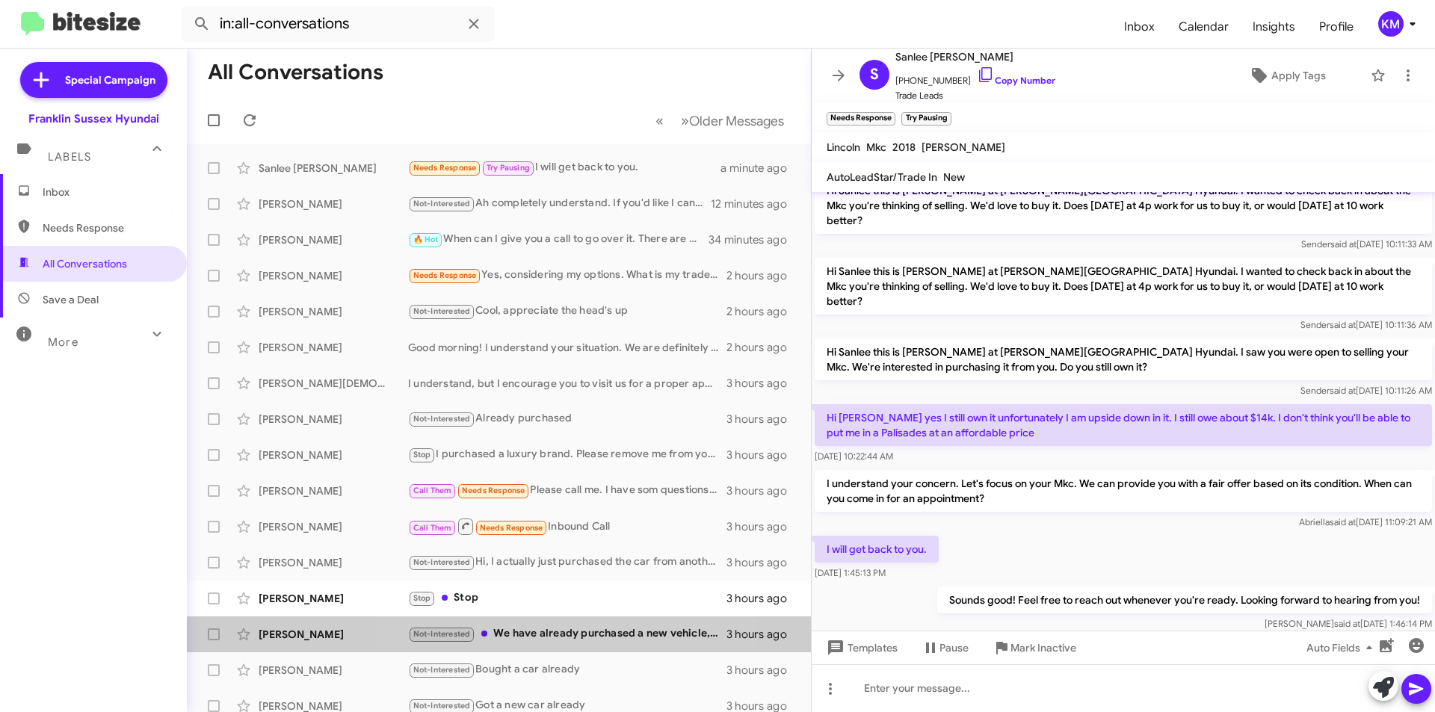
click at [562, 634] on div "Not-Interested We have already purchased a new vehicle, thank you." at bounding box center [567, 634] width 318 height 17
